Goal: Task Accomplishment & Management: Use online tool/utility

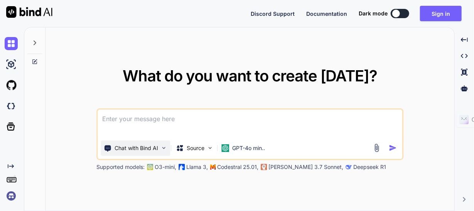
click at [164, 147] on img at bounding box center [164, 147] width 7 height 7
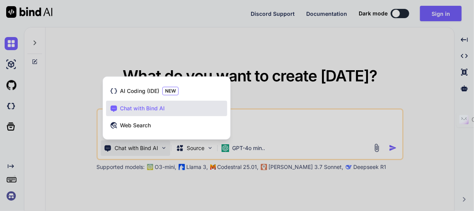
click at [164, 147] on div at bounding box center [237, 105] width 474 height 211
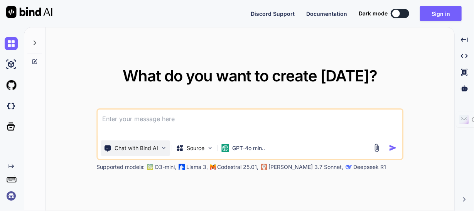
click at [163, 142] on div "Chat with Bind AI" at bounding box center [135, 147] width 69 height 15
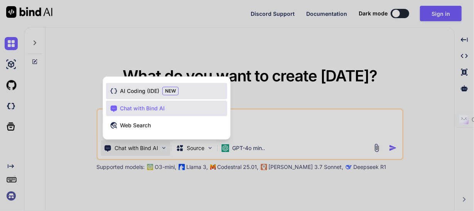
click at [146, 88] on span "AI Coding (IDE)" at bounding box center [139, 91] width 39 height 8
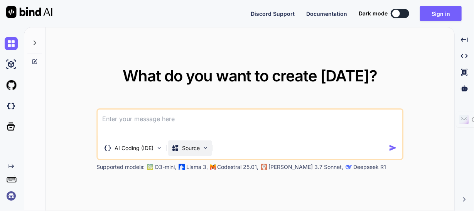
click at [206, 148] on img at bounding box center [205, 147] width 7 height 7
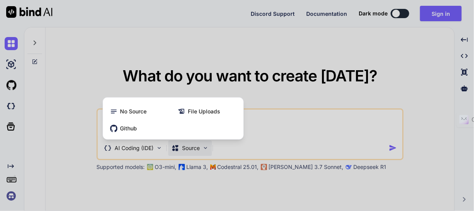
click at [205, 148] on div at bounding box center [237, 105] width 474 height 211
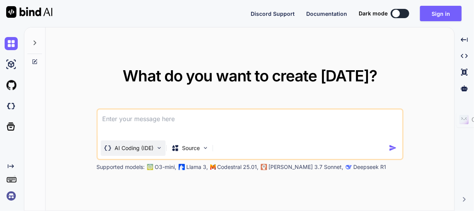
click at [147, 146] on p "AI Coding (IDE)" at bounding box center [134, 148] width 39 height 8
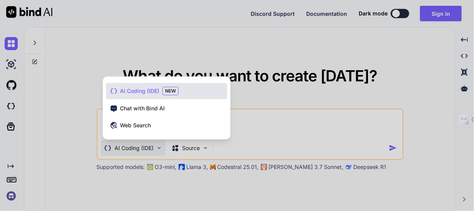
click at [101, 125] on div at bounding box center [237, 105] width 474 height 211
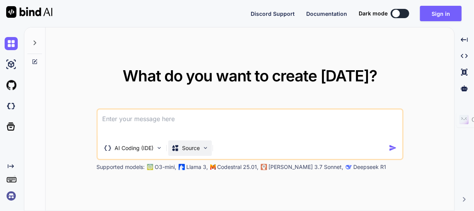
click at [193, 148] on p "Source" at bounding box center [191, 148] width 18 height 8
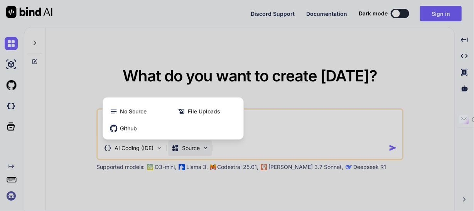
click at [59, 111] on div at bounding box center [237, 105] width 474 height 211
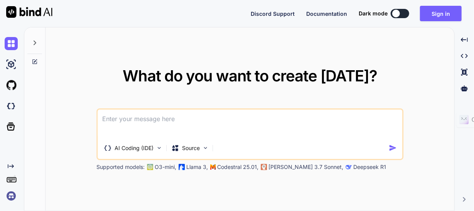
click at [9, 194] on img at bounding box center [11, 195] width 13 height 13
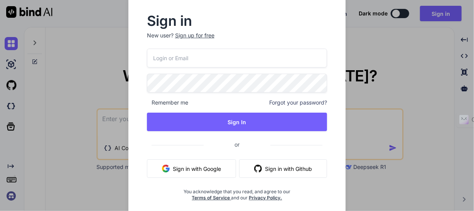
type textarea "x"
click at [193, 36] on div "Sign up for free" at bounding box center [194, 36] width 39 height 8
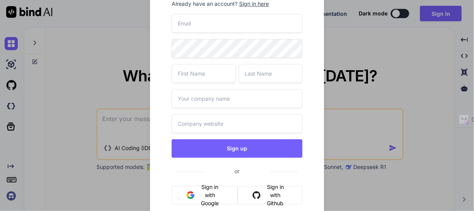
click at [210, 191] on button "Sign in with Google" at bounding box center [203, 195] width 65 height 18
click at [74, 64] on div "Create account Already have an account? Sign in here Sign up or Sign in with Go…" at bounding box center [237, 105] width 474 height 211
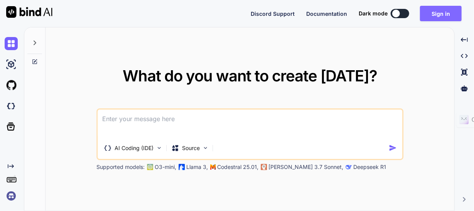
click at [445, 15] on button "Sign in" at bounding box center [441, 13] width 42 height 15
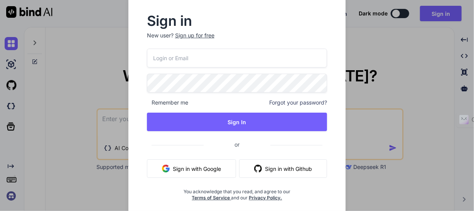
click at [197, 167] on button "Sign in with Google" at bounding box center [191, 168] width 89 height 18
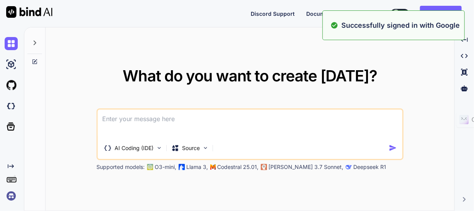
click at [420, 102] on div "What do you want to create today? AI Coding (IDE) Source Supported models: O3-m…" at bounding box center [249, 119] width 408 height 184
click at [424, 47] on div "What do you want to create today? AI Coding (IDE) Source Supported models: O3-m…" at bounding box center [249, 119] width 408 height 184
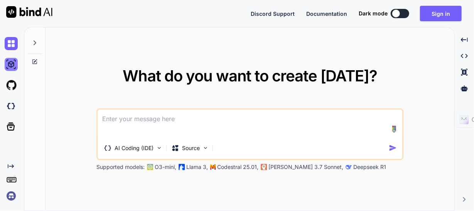
click at [11, 64] on img at bounding box center [11, 64] width 13 height 13
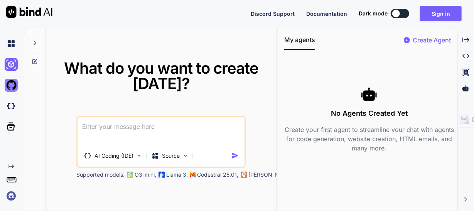
click at [10, 84] on img at bounding box center [11, 85] width 13 height 13
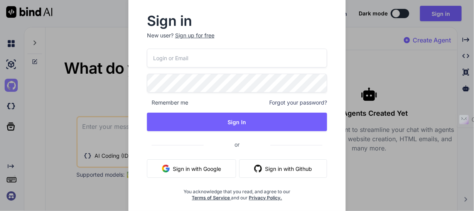
type textarea "x"
click at [11, 107] on div "Sign in New user? Sign up for free Remember me Forgot your password? Sign In or…" at bounding box center [237, 105] width 474 height 211
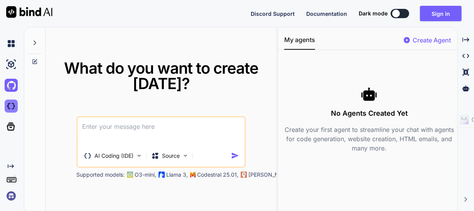
click at [10, 103] on img at bounding box center [11, 105] width 13 height 13
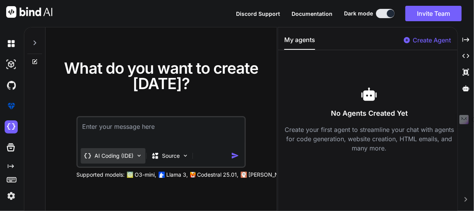
click at [108, 154] on p "AI Coding (IDE)" at bounding box center [113, 156] width 39 height 8
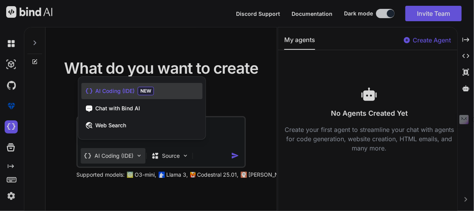
click at [108, 154] on div at bounding box center [237, 105] width 474 height 211
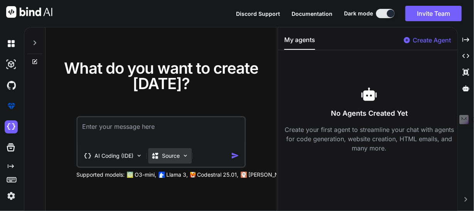
click at [176, 153] on p "Source" at bounding box center [171, 156] width 18 height 8
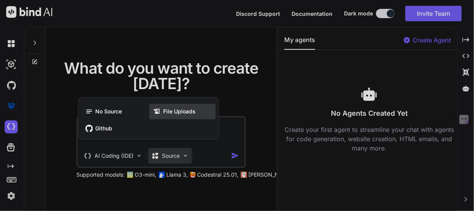
click at [169, 108] on span "File Uploads" at bounding box center [179, 111] width 32 height 8
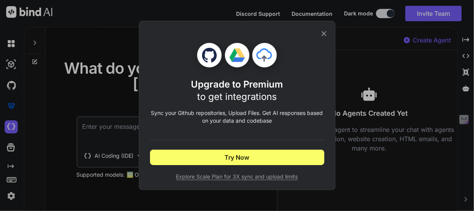
click at [324, 33] on icon at bounding box center [323, 33] width 5 height 5
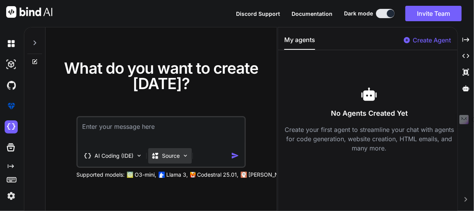
click at [178, 154] on p "Source" at bounding box center [171, 156] width 18 height 8
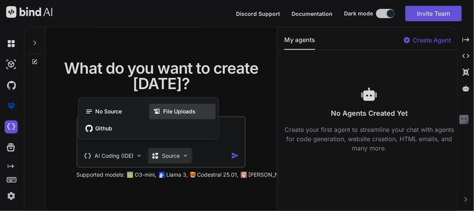
click at [169, 109] on span "File Uploads" at bounding box center [179, 111] width 32 height 8
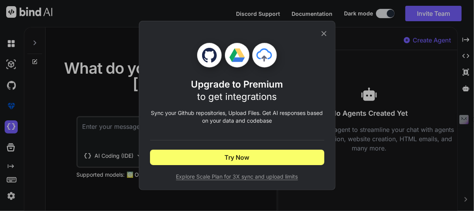
click at [47, 127] on div "Upgrade to Premium to get integrations Sync your Github repositories, Upload Fi…" at bounding box center [237, 105] width 474 height 211
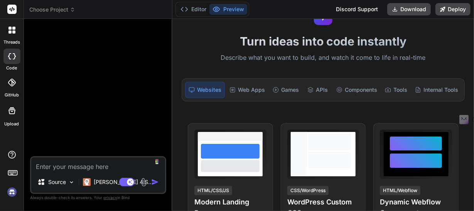
scroll to position [0, 4]
click at [346, 89] on div "Components" at bounding box center [356, 90] width 47 height 16
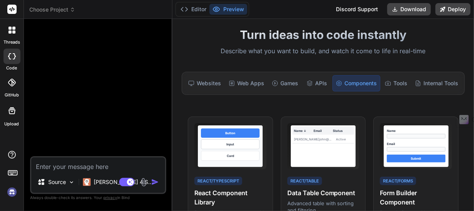
scroll to position [0, 0]
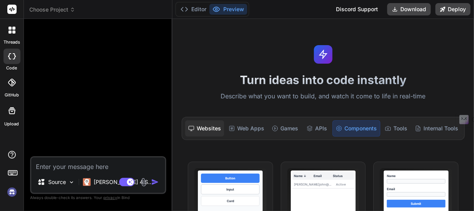
click at [205, 125] on div "Websites" at bounding box center [204, 128] width 39 height 16
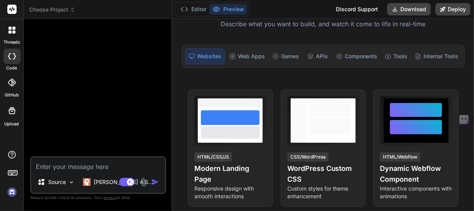
scroll to position [77, 0]
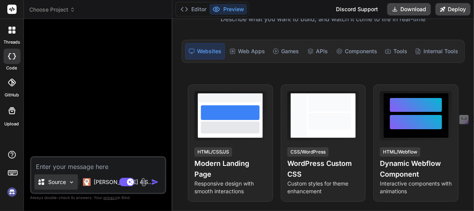
click at [66, 184] on p "Source" at bounding box center [57, 182] width 18 height 8
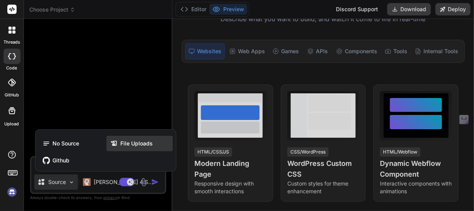
click at [135, 142] on span "File Uploads" at bounding box center [136, 143] width 32 height 8
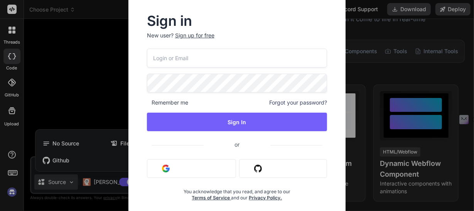
click at [169, 167] on img "button" at bounding box center [166, 169] width 8 height 8
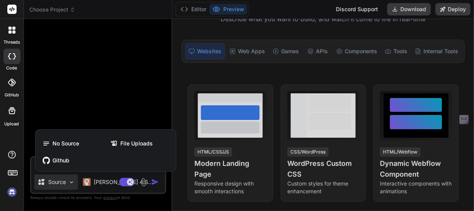
click at [13, 26] on div at bounding box center [12, 30] width 16 height 16
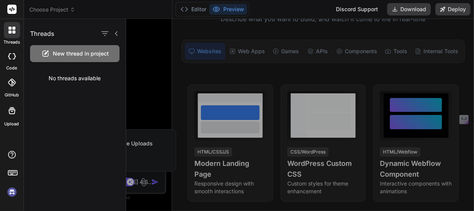
click at [10, 56] on icon at bounding box center [12, 56] width 8 height 6
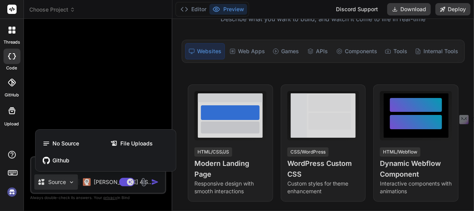
click at [9, 81] on icon at bounding box center [12, 83] width 8 height 8
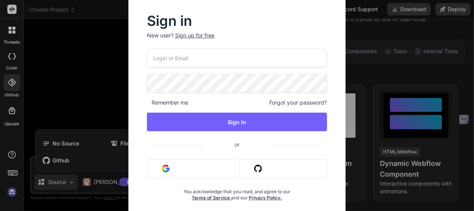
click at [13, 107] on div "Sign in New user? Sign up for free Remember me Forgot your password? Sign In or…" at bounding box center [237, 105] width 474 height 211
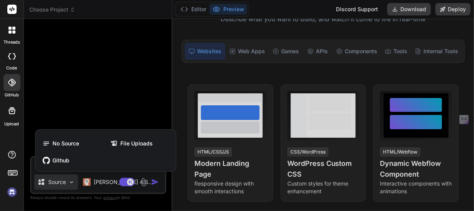
click at [11, 107] on icon at bounding box center [11, 110] width 9 height 9
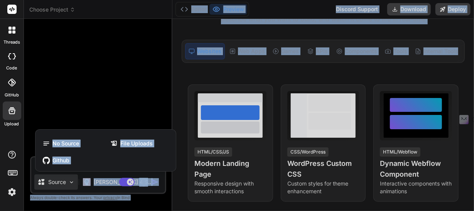
drag, startPoint x: 470, startPoint y: 76, endPoint x: 466, endPoint y: 33, distance: 43.3
click at [472, 29] on div at bounding box center [237, 105] width 474 height 211
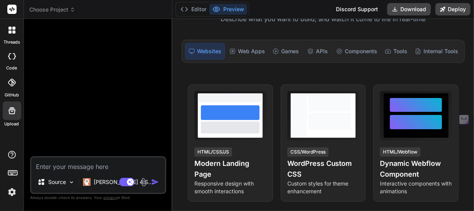
scroll to position [0, 0]
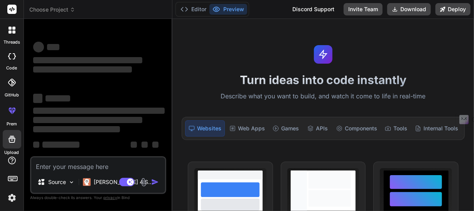
click at [230, 93] on p "Describe what you want to build, and watch it come to life in real-time" at bounding box center [323, 96] width 292 height 10
click at [232, 106] on div "Turn ideas into code instantly Describe what you want to build, and watch it co…" at bounding box center [322, 115] width 301 height 192
click at [240, 98] on p "Describe what you want to build, and watch it come to life in real-time" at bounding box center [323, 96] width 292 height 10
click at [262, 84] on h1 "Turn ideas into code instantly" at bounding box center [323, 80] width 292 height 14
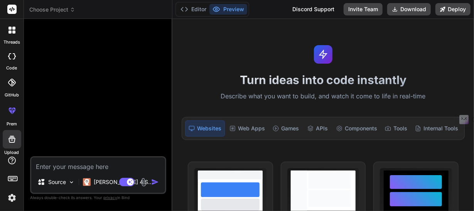
type textarea "x"
click at [53, 167] on textarea at bounding box center [98, 164] width 134 height 14
click at [65, 11] on span "Choose Project" at bounding box center [52, 10] width 46 height 8
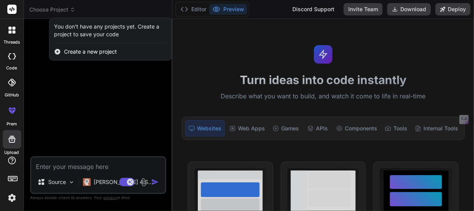
click at [72, 50] on span "Create a new project" at bounding box center [90, 52] width 53 height 8
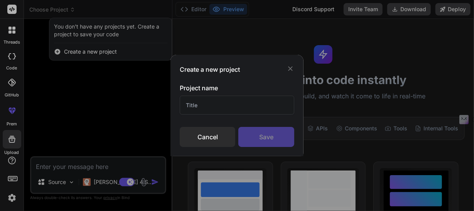
click at [216, 104] on input "text" at bounding box center [237, 105] width 114 height 19
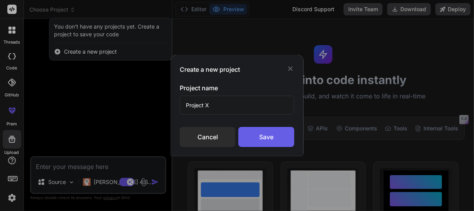
type input "Project X"
click at [269, 138] on div "Save" at bounding box center [265, 137] width 55 height 20
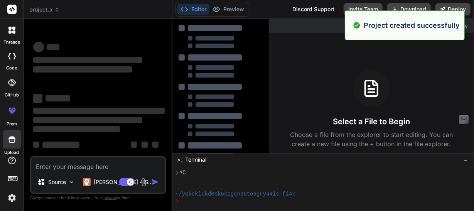
scroll to position [22, 0]
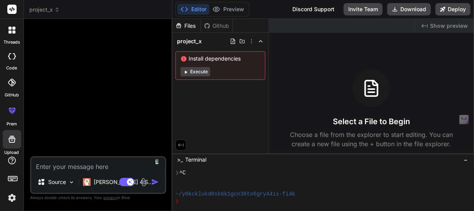
click at [66, 166] on textarea at bounding box center [98, 164] width 134 height 14
click at [52, 183] on p "Source" at bounding box center [57, 182] width 18 height 8
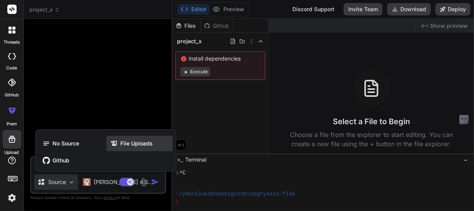
click at [127, 141] on span "File Uploads" at bounding box center [136, 143] width 32 height 8
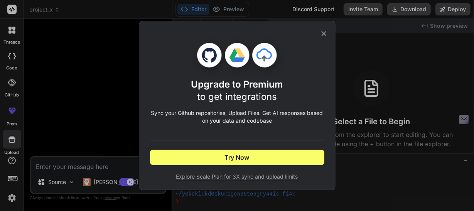
click at [113, 129] on div "Upgrade to Premium to get integrations Sync your Github repositories, Upload Fi…" at bounding box center [237, 105] width 474 height 211
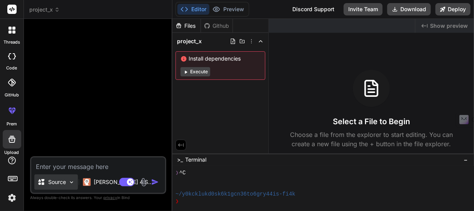
click at [49, 183] on p "Source" at bounding box center [57, 182] width 18 height 8
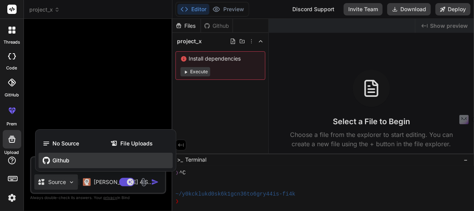
click at [58, 161] on span "Github" at bounding box center [60, 160] width 17 height 8
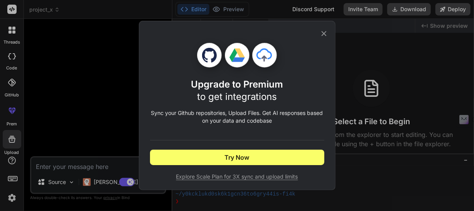
click at [66, 147] on div "Upgrade to Premium to get integrations Sync your Github repositories, Upload Fi…" at bounding box center [237, 105] width 474 height 211
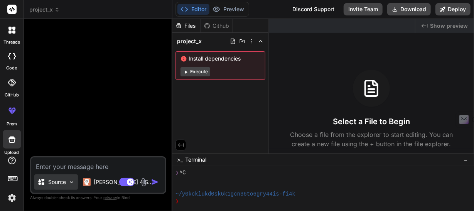
click at [52, 181] on p "Source" at bounding box center [57, 182] width 18 height 8
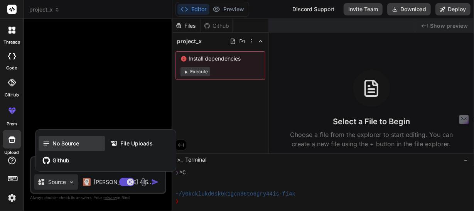
click at [65, 138] on div "No Source" at bounding box center [72, 143] width 66 height 15
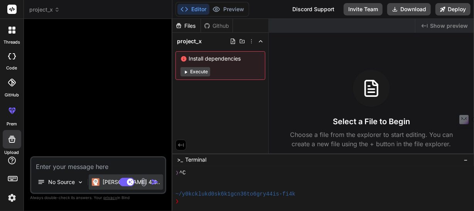
click at [103, 182] on p "Claude 4 S.." at bounding box center [130, 182] width 57 height 8
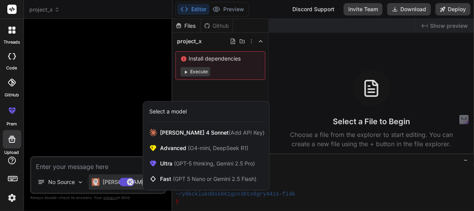
click at [103, 182] on div at bounding box center [237, 105] width 474 height 211
type textarea "x"
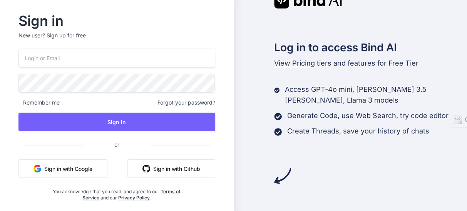
click at [74, 167] on button "Sign in with Google" at bounding box center [62, 168] width 89 height 18
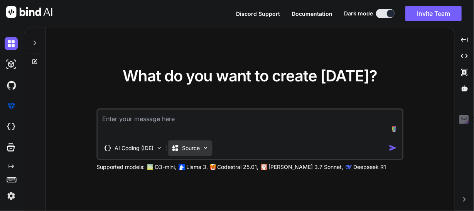
click at [184, 148] on p "Source" at bounding box center [191, 148] width 18 height 8
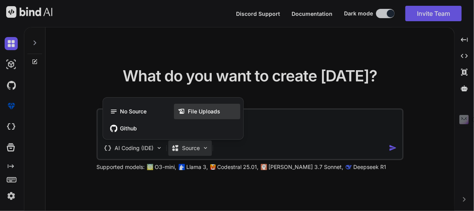
click at [205, 107] on div "File Uploads" at bounding box center [207, 111] width 66 height 15
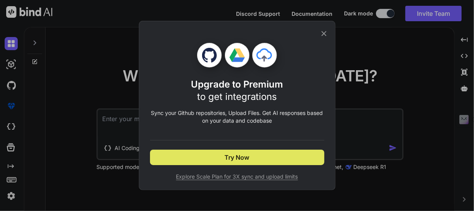
click at [230, 154] on span "Try Now" at bounding box center [237, 157] width 25 height 9
type textarea "x"
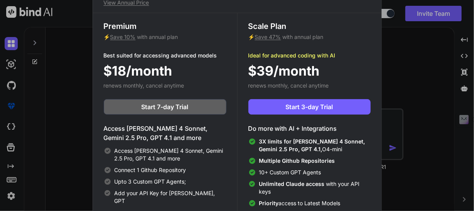
click at [133, 1] on p "View Annual Price" at bounding box center [237, 3] width 267 height 8
